Goal: Check status: Check status

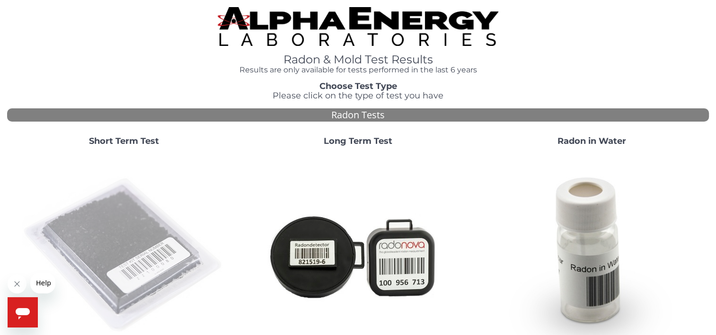
click at [119, 215] on img at bounding box center [123, 255] width 203 height 203
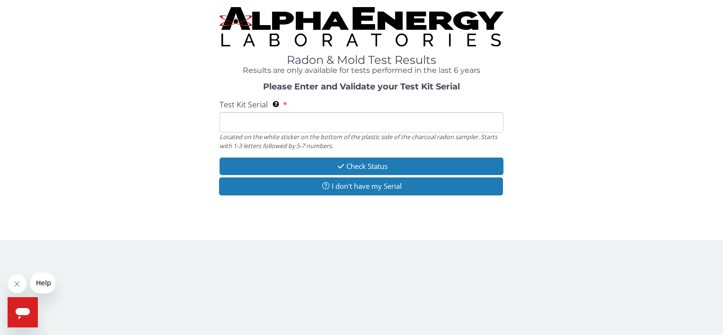
click at [234, 129] on input "Test Kit Serial Located on the white sticker on the bottom of the plastic side …" at bounding box center [360, 122] width 283 height 20
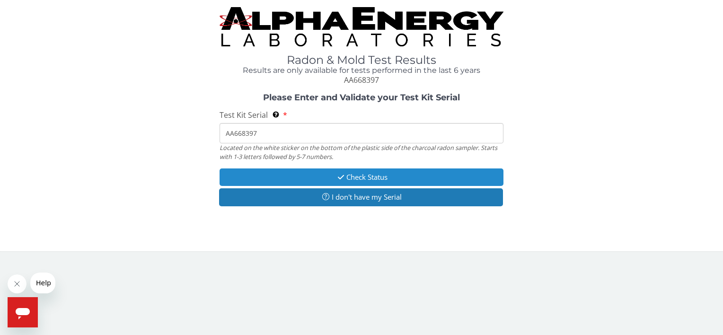
type input "AA668397"
click at [246, 171] on button "Check Status" at bounding box center [360, 177] width 283 height 18
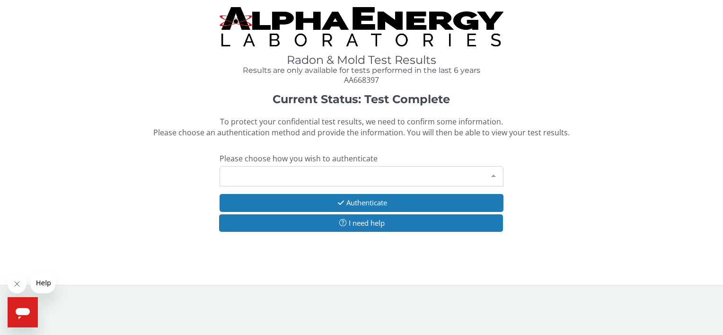
click at [271, 183] on div "Please make a selection" at bounding box center [360, 176] width 283 height 20
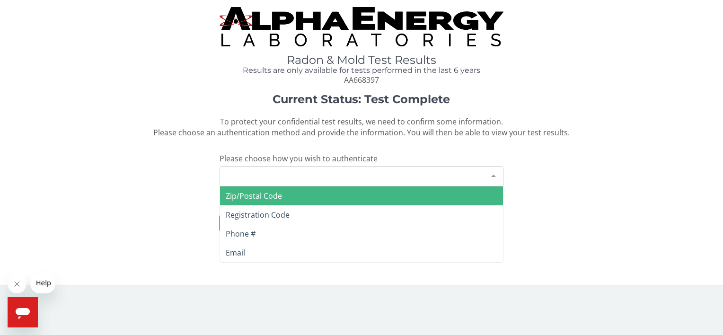
click at [274, 193] on span "Zip/Postal Code" at bounding box center [254, 196] width 56 height 10
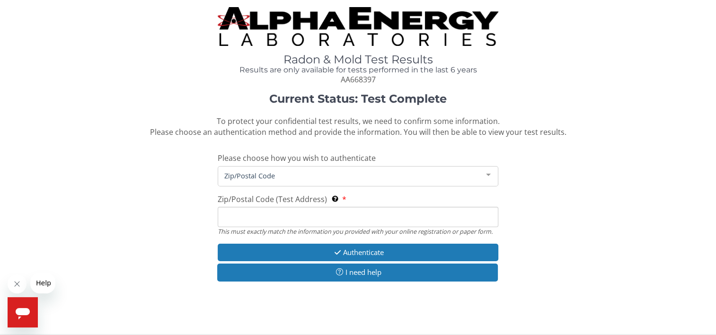
click at [272, 221] on input "Zip/Postal Code (Test Address) This must exactly match the information you prov…" at bounding box center [358, 217] width 281 height 20
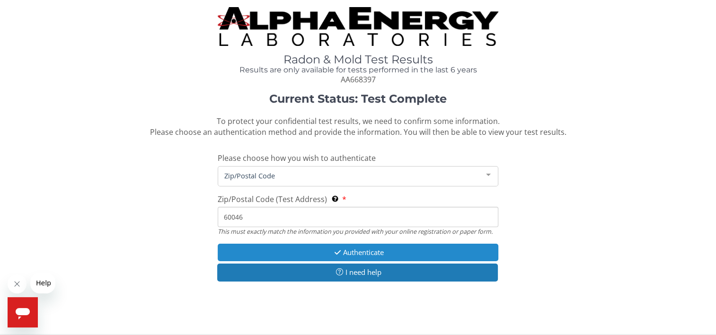
type input "60046"
click at [284, 253] on button "Authenticate" at bounding box center [358, 253] width 281 height 18
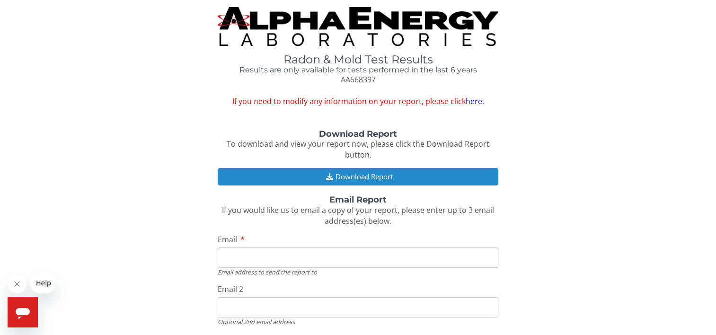
click at [287, 178] on button "Download Report" at bounding box center [358, 177] width 281 height 18
